Goal: Information Seeking & Learning: Learn about a topic

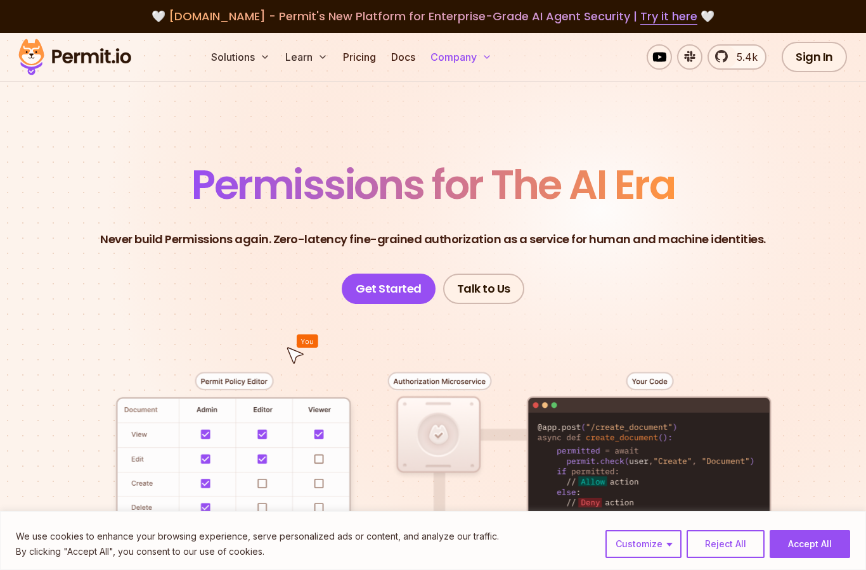
click at [470, 65] on button "Company" at bounding box center [461, 56] width 72 height 25
click at [456, 59] on button "Company" at bounding box center [461, 56] width 72 height 25
click at [467, 60] on button "Company" at bounding box center [461, 56] width 72 height 25
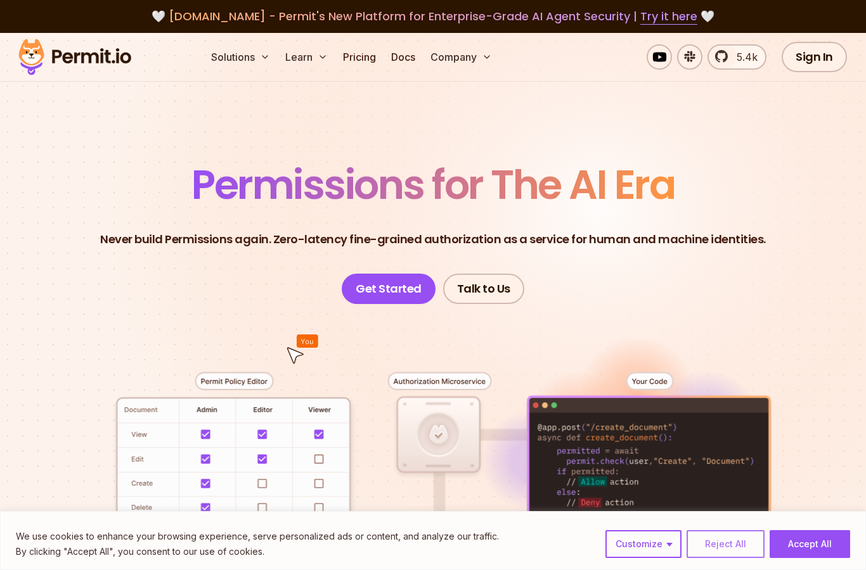
click at [731, 544] on button "Reject All" at bounding box center [725, 544] width 78 height 28
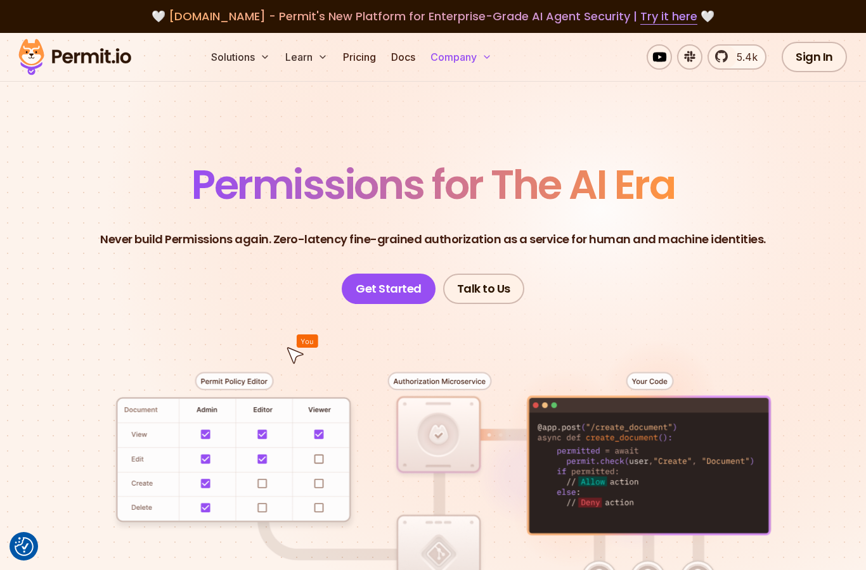
click at [466, 50] on button "Company" at bounding box center [461, 56] width 72 height 25
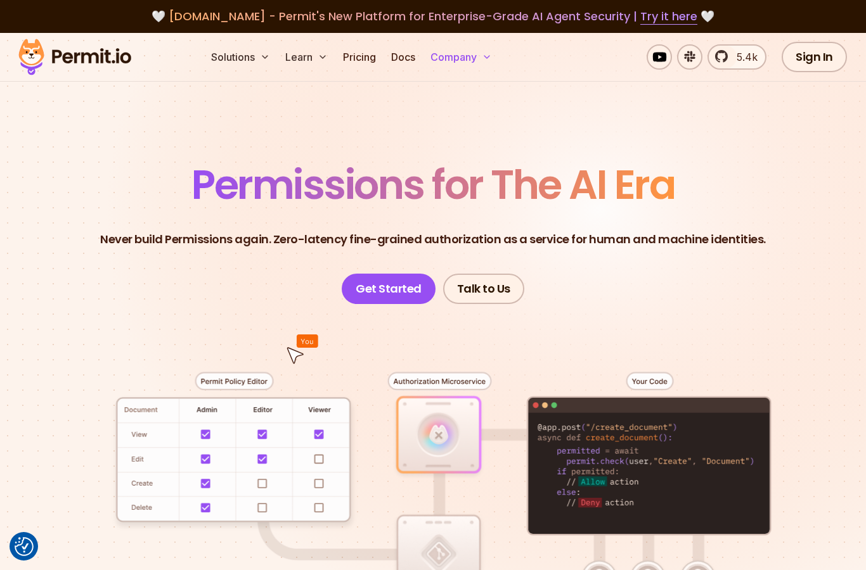
click at [473, 60] on button "Company" at bounding box center [461, 56] width 72 height 25
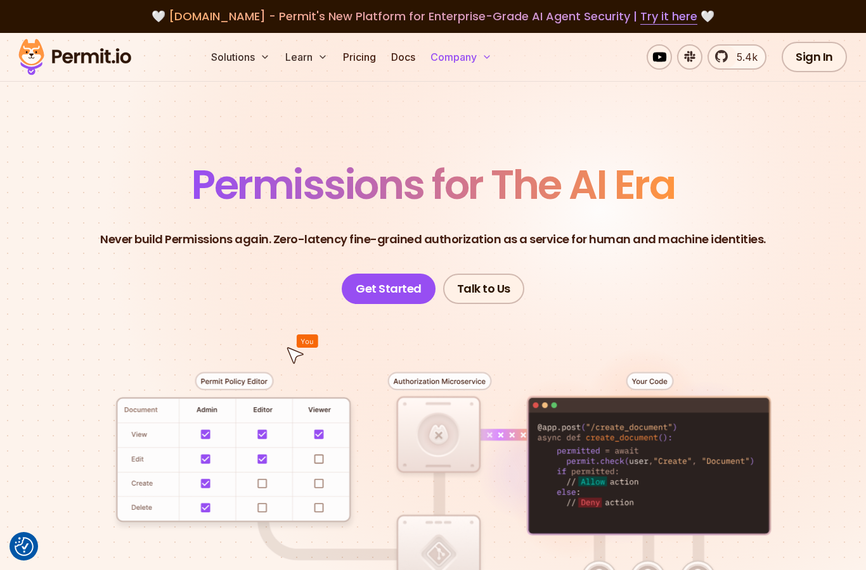
click at [483, 50] on button "Company" at bounding box center [461, 56] width 72 height 25
click at [443, 56] on button "Company" at bounding box center [461, 56] width 72 height 25
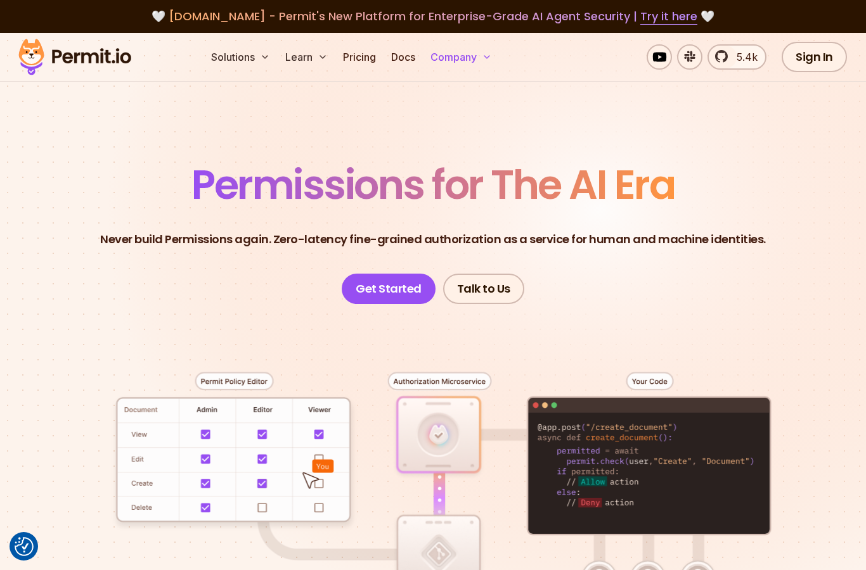
click at [463, 68] on button "Company" at bounding box center [461, 56] width 72 height 25
click at [482, 54] on button "Company" at bounding box center [461, 56] width 72 height 25
click at [234, 58] on button "Solutions" at bounding box center [240, 56] width 69 height 25
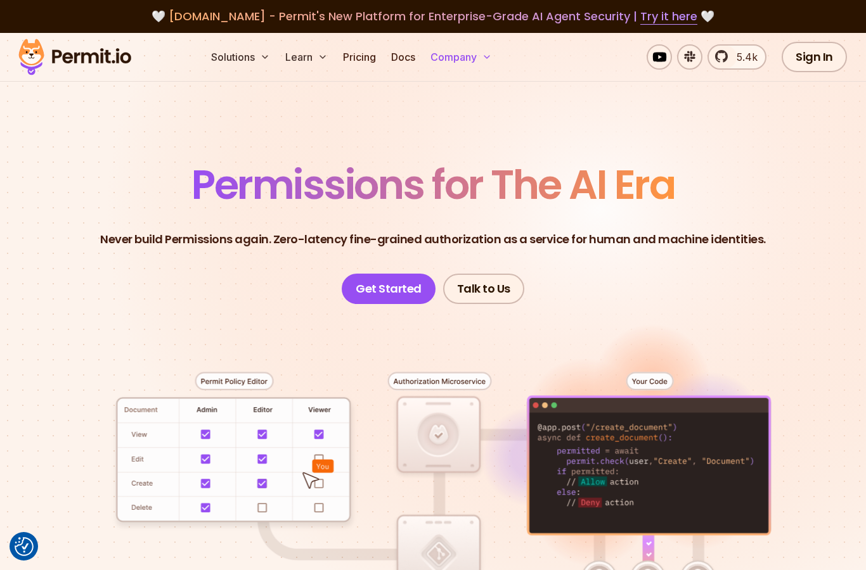
click at [470, 59] on button "Company" at bounding box center [461, 56] width 72 height 25
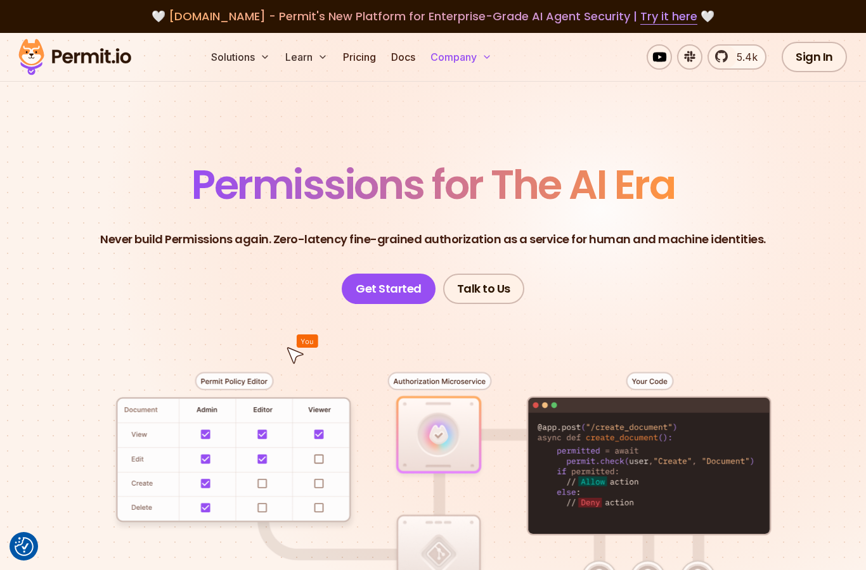
click at [463, 63] on button "Company" at bounding box center [461, 56] width 72 height 25
click at [245, 61] on button "Solutions" at bounding box center [240, 56] width 69 height 25
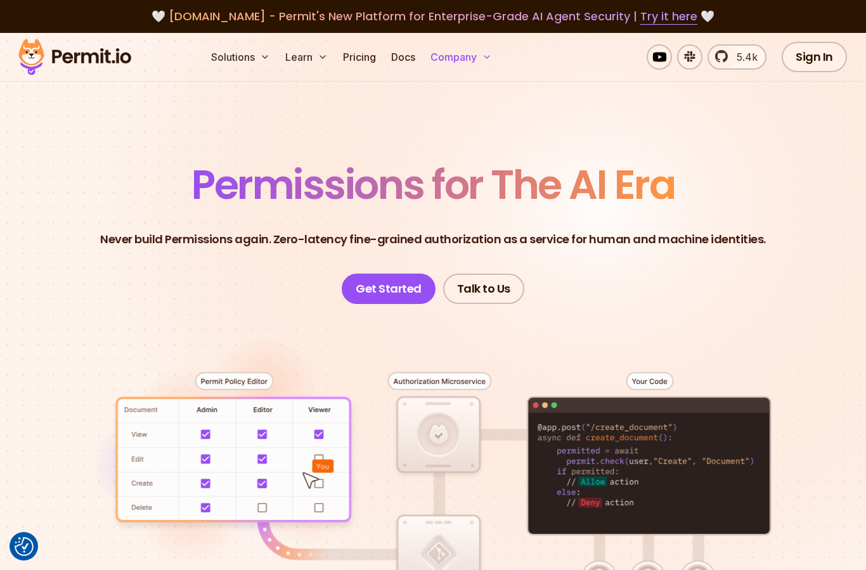
click at [478, 58] on button "Company" at bounding box center [461, 56] width 72 height 25
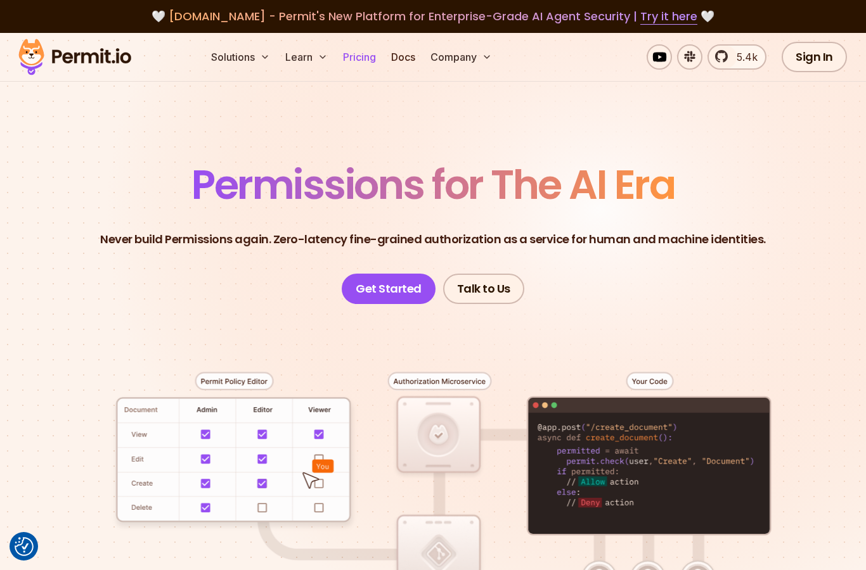
click at [366, 61] on link "Pricing" at bounding box center [359, 56] width 43 height 25
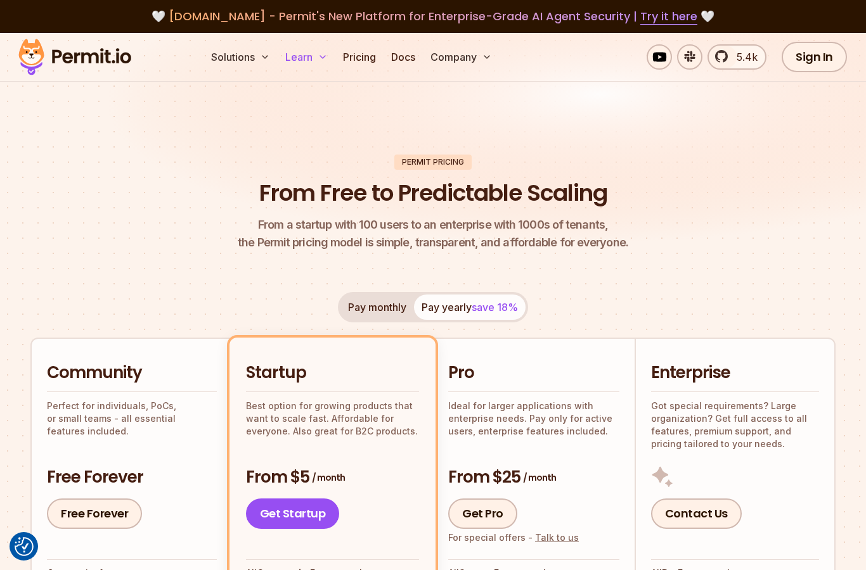
click at [309, 58] on button "Learn" at bounding box center [306, 56] width 53 height 25
click at [468, 57] on button "Company" at bounding box center [461, 56] width 72 height 25
click at [461, 56] on button "Company" at bounding box center [461, 56] width 72 height 25
click at [244, 53] on button "Solutions" at bounding box center [240, 56] width 69 height 25
